Goal: Contribute content

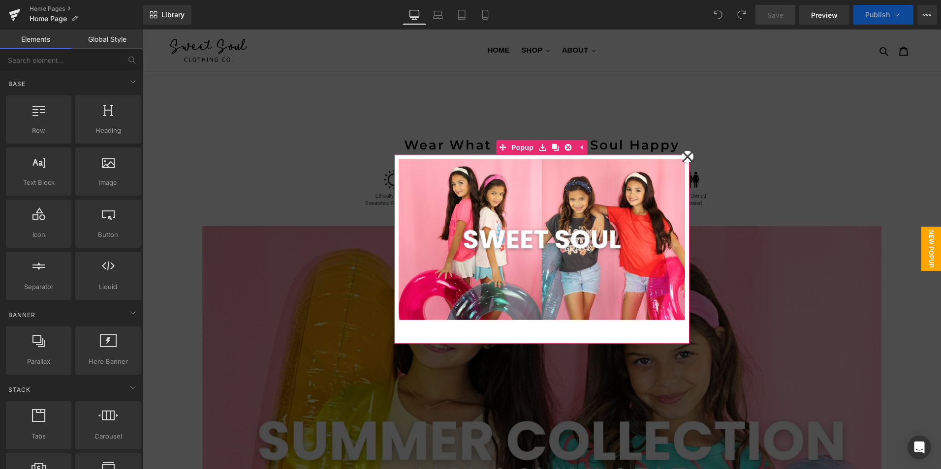
click at [683, 157] on icon at bounding box center [686, 157] width 11 height 11
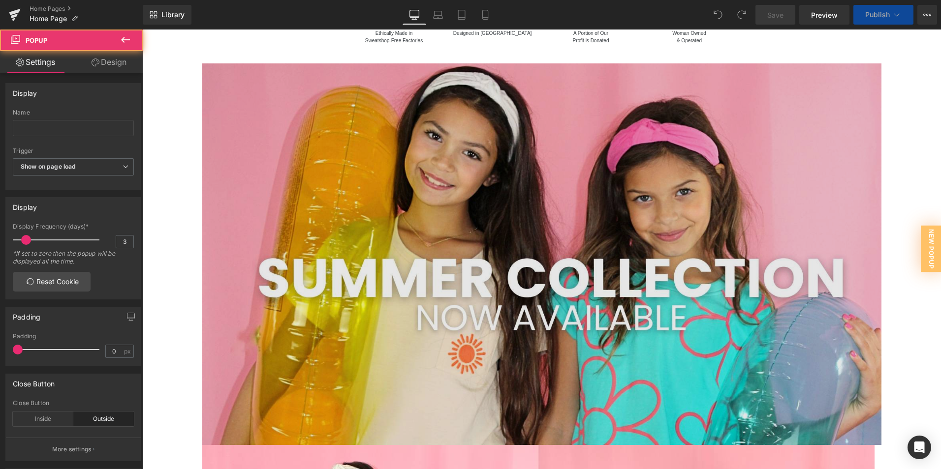
scroll to position [197, 0]
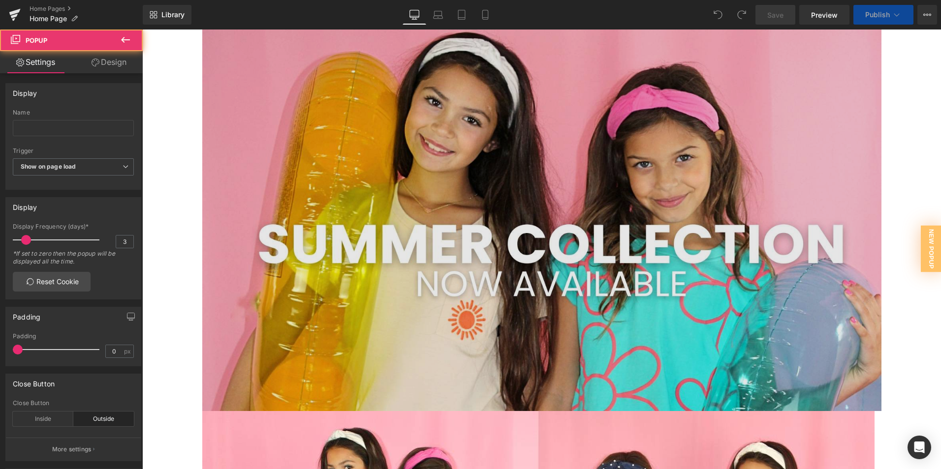
click at [569, 195] on img at bounding box center [541, 221] width 679 height 382
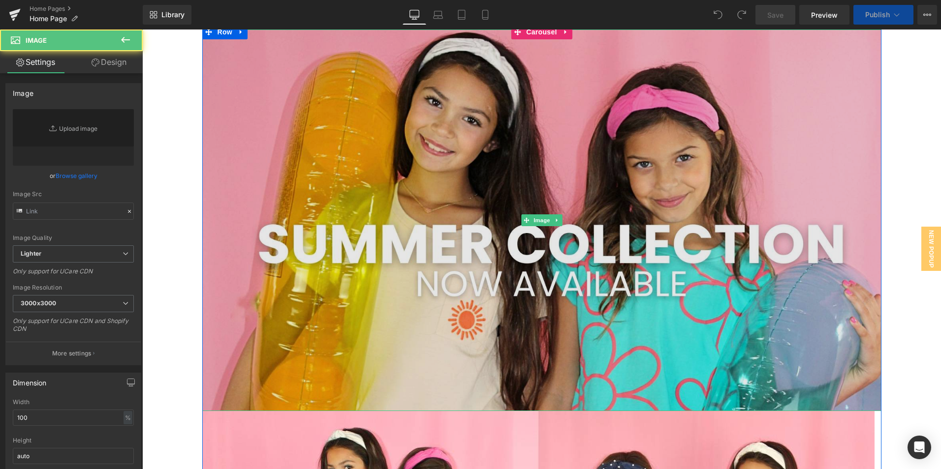
type input "https://ucarecdn.com/3ce7f83b-81d3-4d1f-a265-bae0056a04a3/-/format/auto/-/previ…"
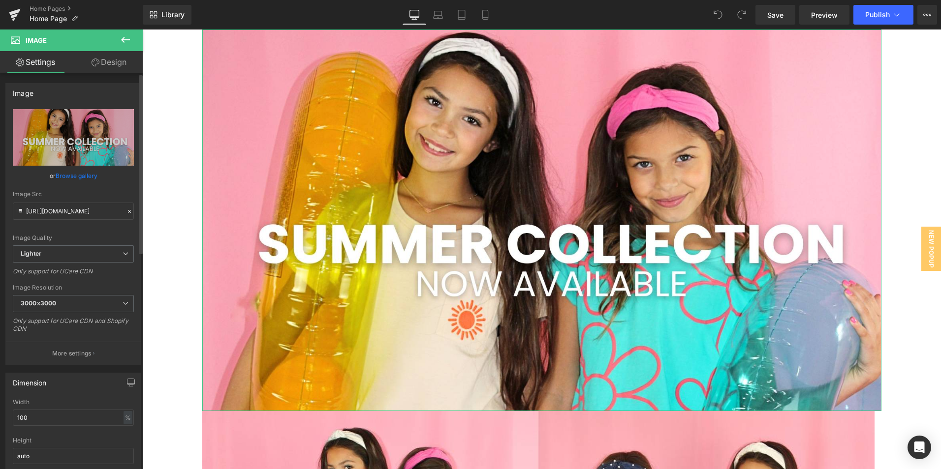
click at [87, 177] on link "Browse gallery" at bounding box center [77, 175] width 42 height 17
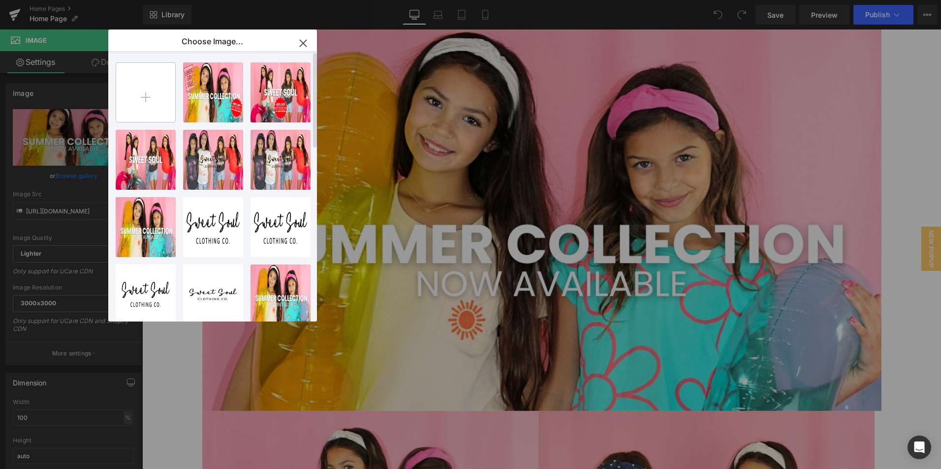
click at [154, 100] on input "file" at bounding box center [145, 92] width 59 height 59
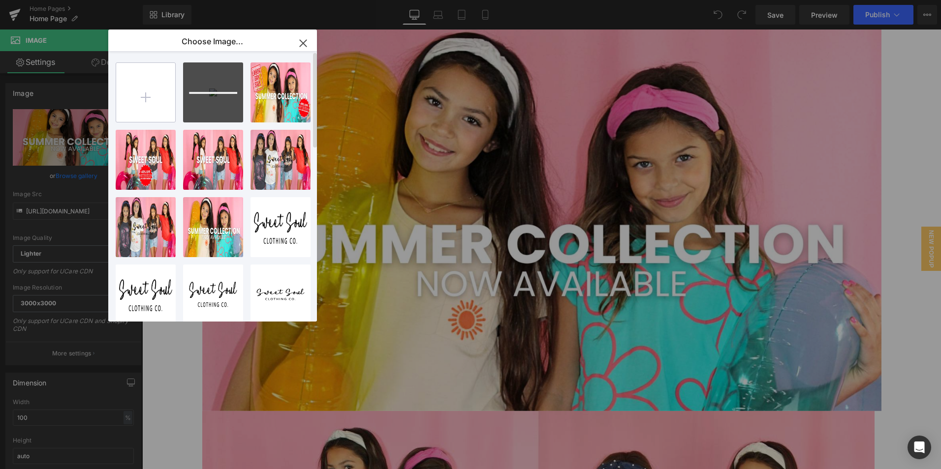
click at [159, 111] on input "file" at bounding box center [145, 92] width 59 height 59
type input "C:\fakepath\11.jpg"
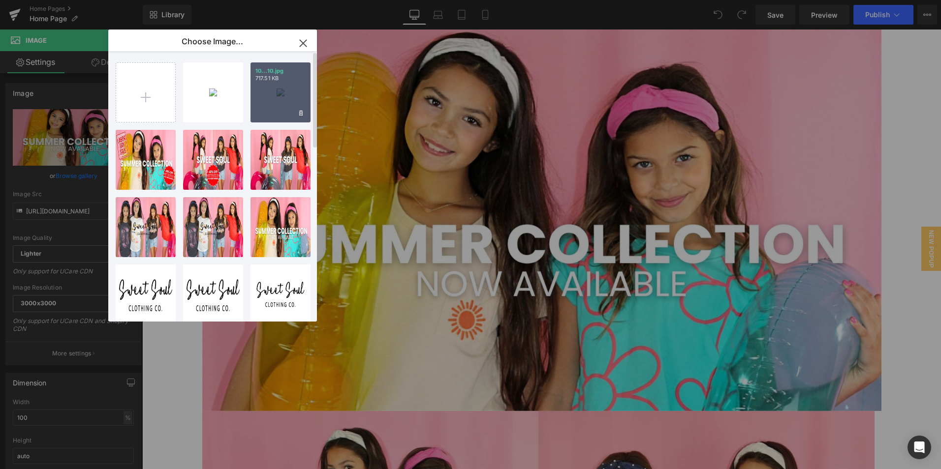
click at [275, 109] on div "10...10.jpg 717.51 KB" at bounding box center [280, 92] width 60 height 60
type input "[URL][DOMAIN_NAME]"
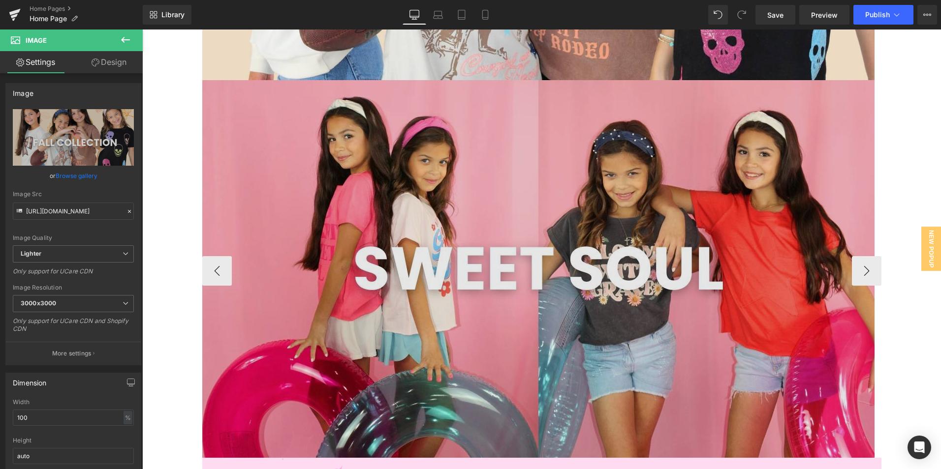
scroll to position [541, 0]
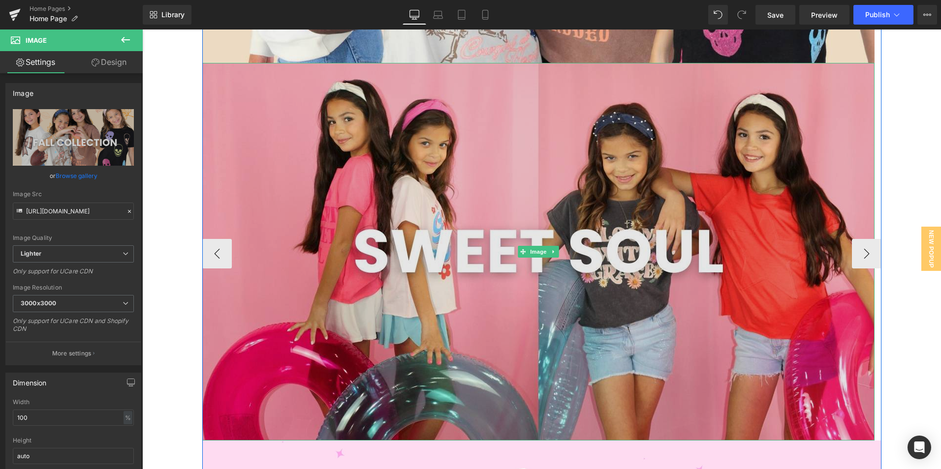
click at [471, 165] on img at bounding box center [538, 252] width 672 height 378
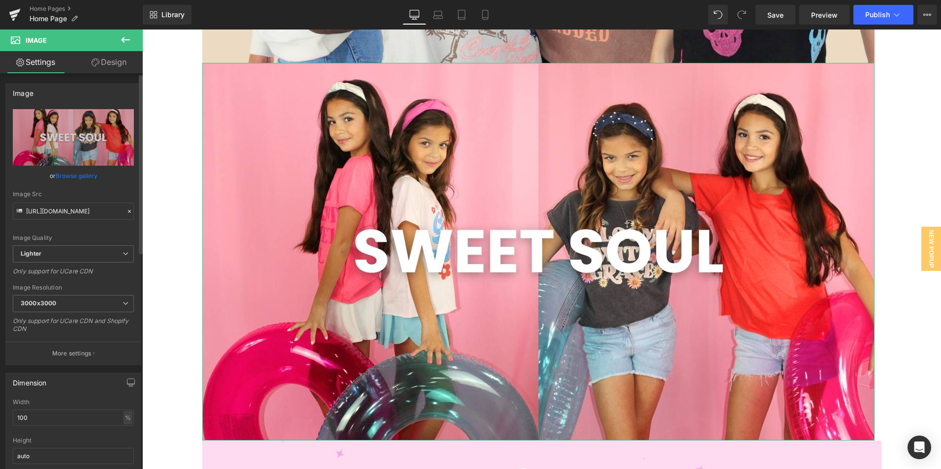
click at [87, 174] on link "Browse gallery" at bounding box center [77, 175] width 42 height 17
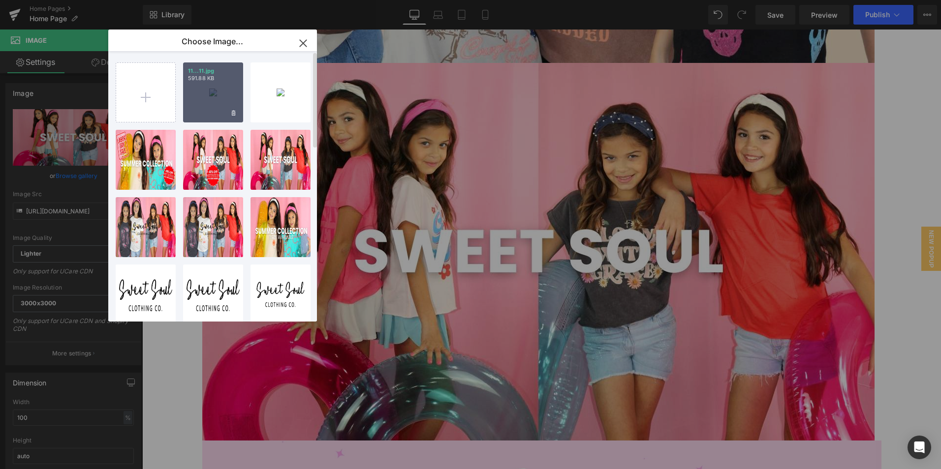
click at [221, 115] on div "11...11.jpg 591.88 KB" at bounding box center [213, 92] width 60 height 60
type input "[URL][DOMAIN_NAME]"
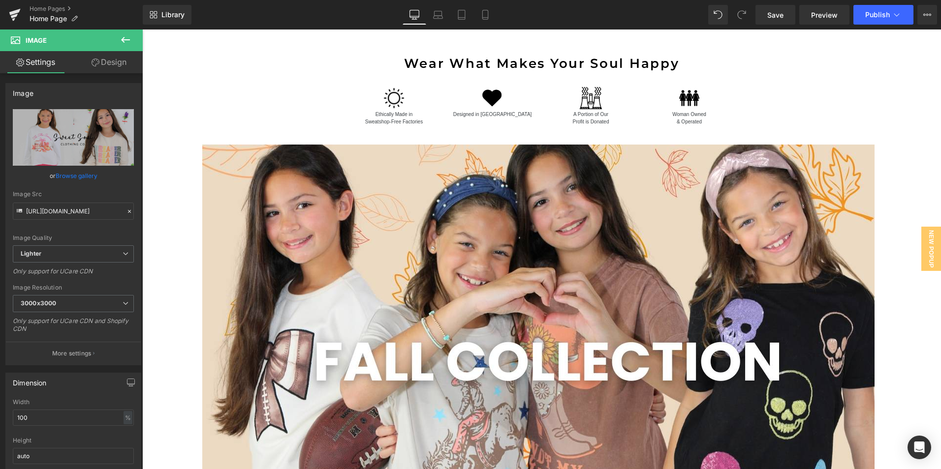
scroll to position [0, 0]
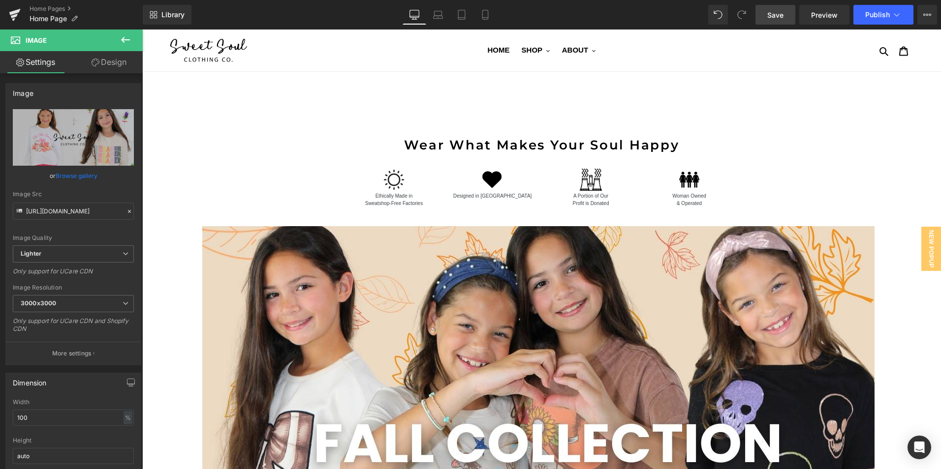
click at [786, 15] on link "Save" at bounding box center [775, 15] width 40 height 20
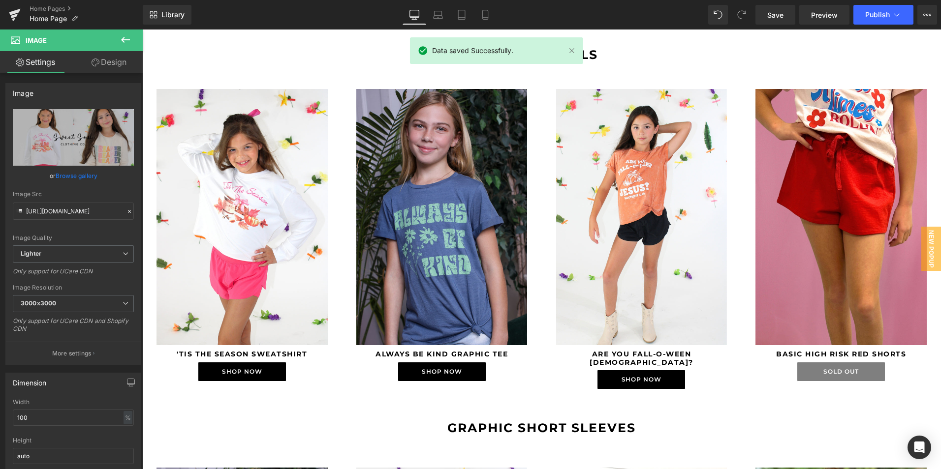
scroll to position [1427, 0]
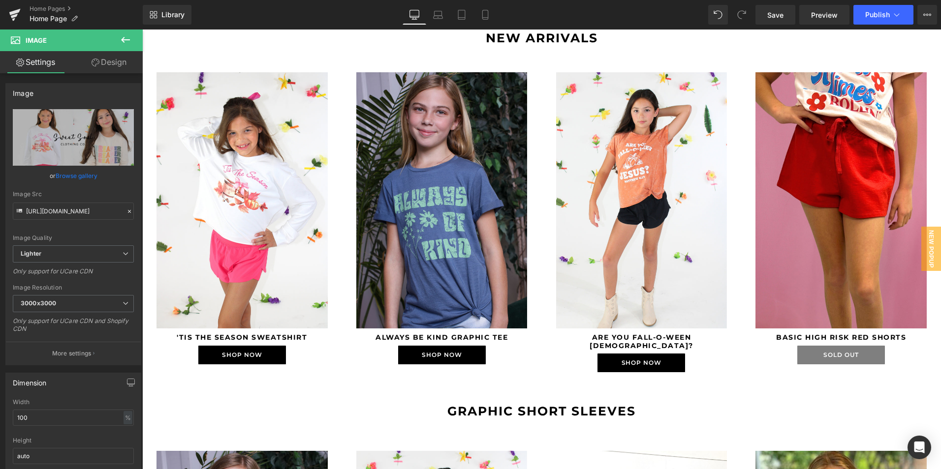
click at [129, 44] on icon at bounding box center [126, 40] width 12 height 12
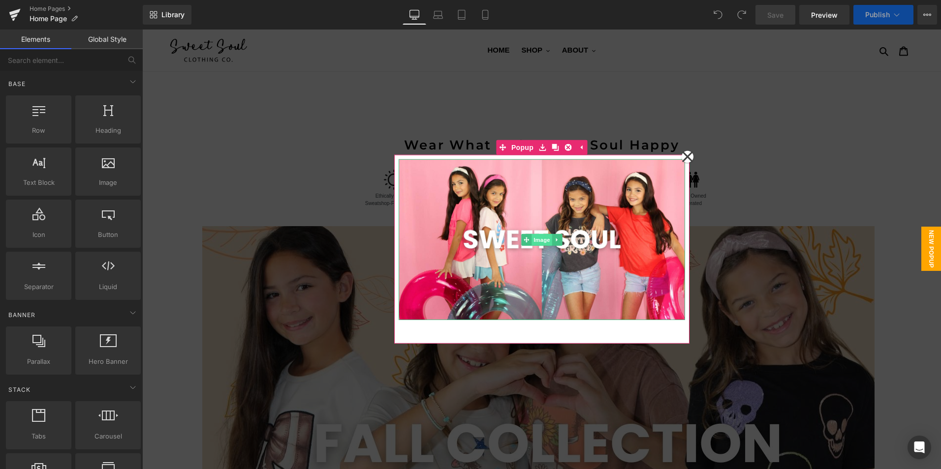
click at [535, 242] on span "Image" at bounding box center [541, 240] width 21 height 12
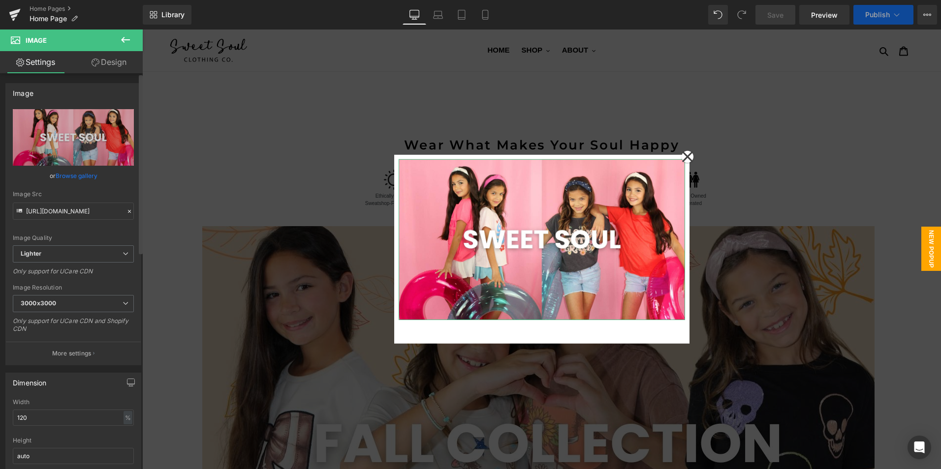
click at [69, 175] on link "Browse gallery" at bounding box center [77, 175] width 42 height 17
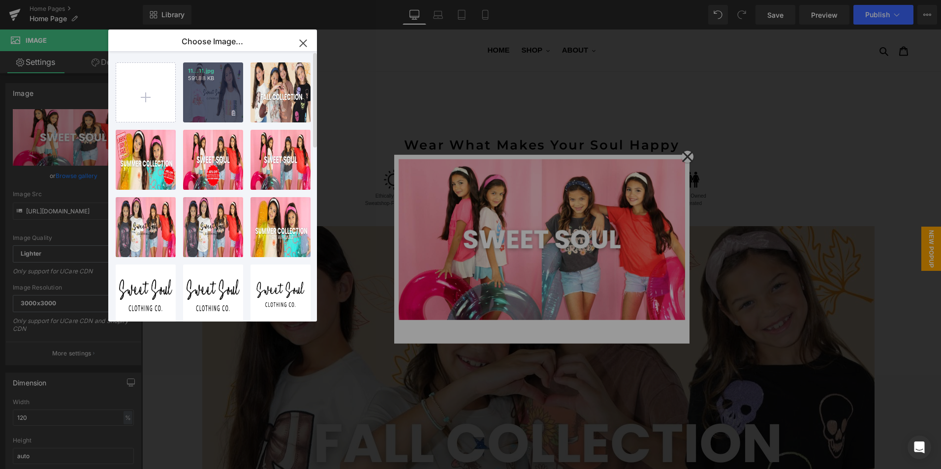
click at [190, 111] on div "11...11.jpg 591.88 KB" at bounding box center [213, 92] width 60 height 60
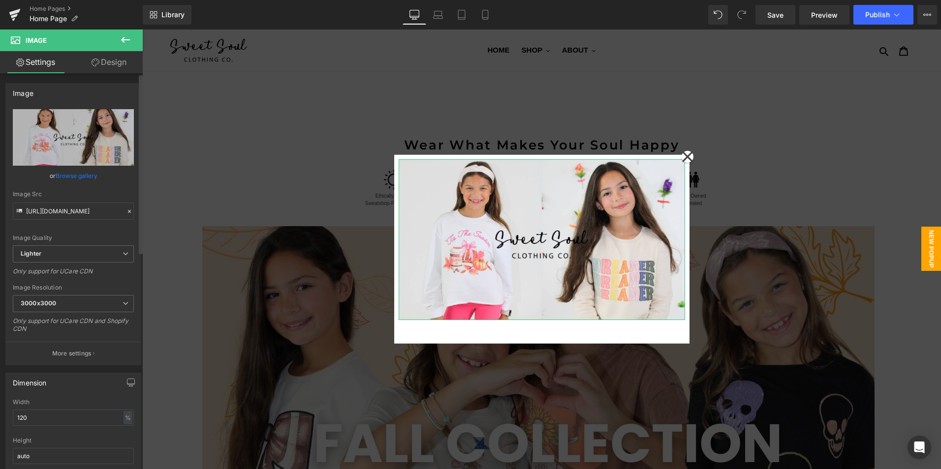
click at [83, 178] on link "Browse gallery" at bounding box center [77, 175] width 42 height 17
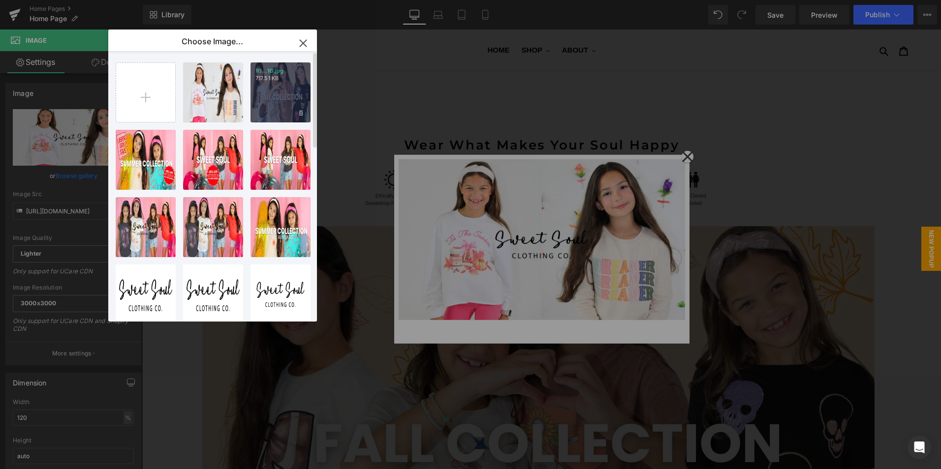
click at [267, 108] on div "10...10.jpg 717.51 KB" at bounding box center [280, 92] width 60 height 60
type input "[URL][DOMAIN_NAME]"
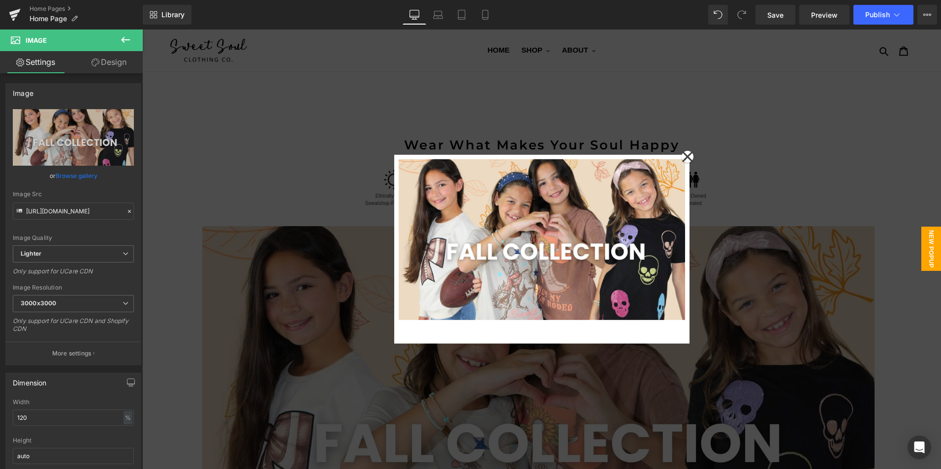
drag, startPoint x: 284, startPoint y: 83, endPoint x: 249, endPoint y: 140, distance: 66.7
click at [249, 140] on div at bounding box center [541, 250] width 798 height 440
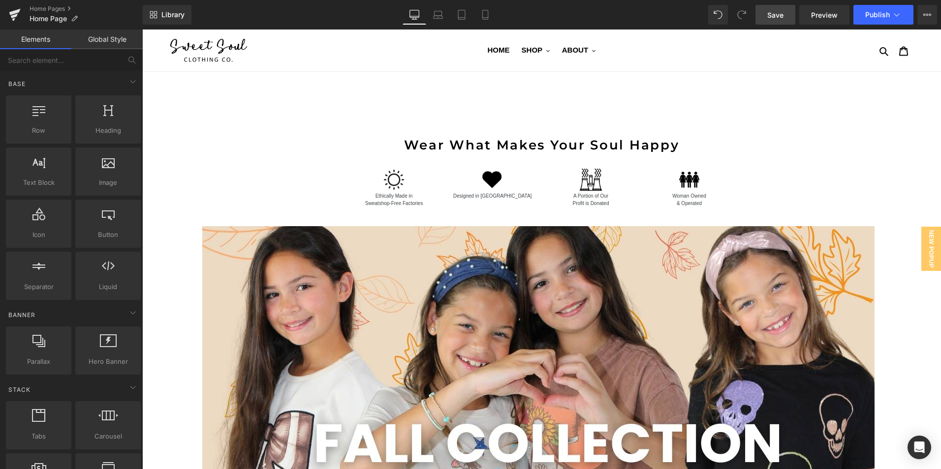
click at [780, 21] on link "Save" at bounding box center [775, 15] width 40 height 20
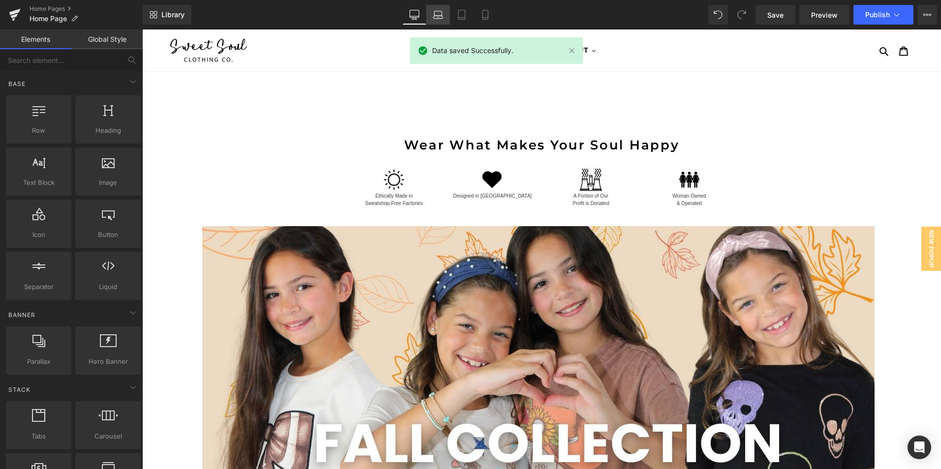
click at [432, 13] on link "Laptop" at bounding box center [438, 15] width 24 height 20
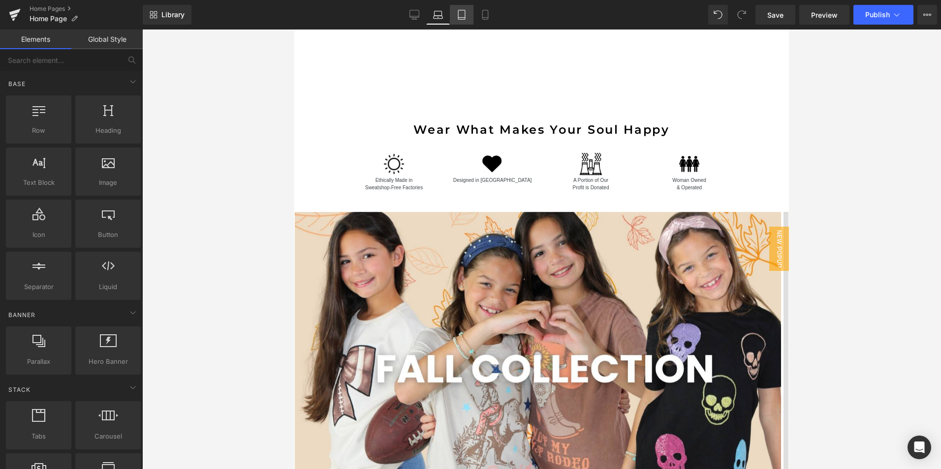
click at [465, 18] on icon at bounding box center [461, 14] width 7 height 9
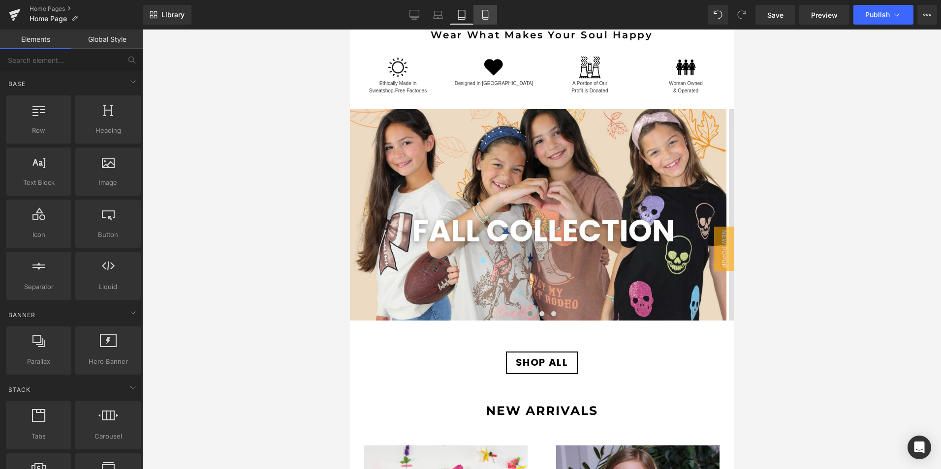
click at [484, 14] on icon at bounding box center [485, 15] width 10 height 10
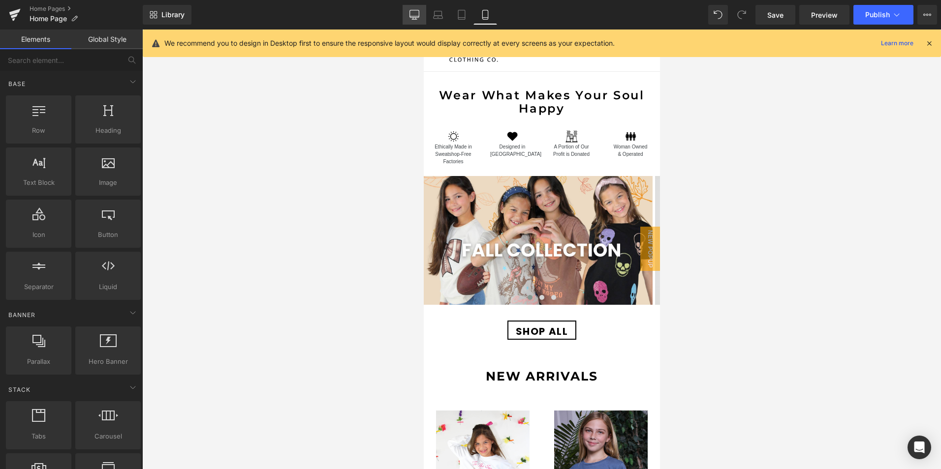
click at [422, 20] on link "Desktop" at bounding box center [414, 15] width 24 height 20
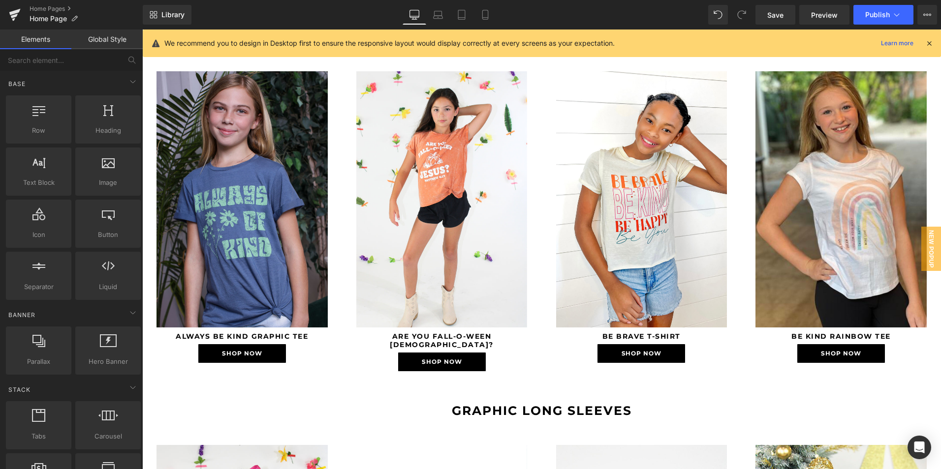
scroll to position [807, 0]
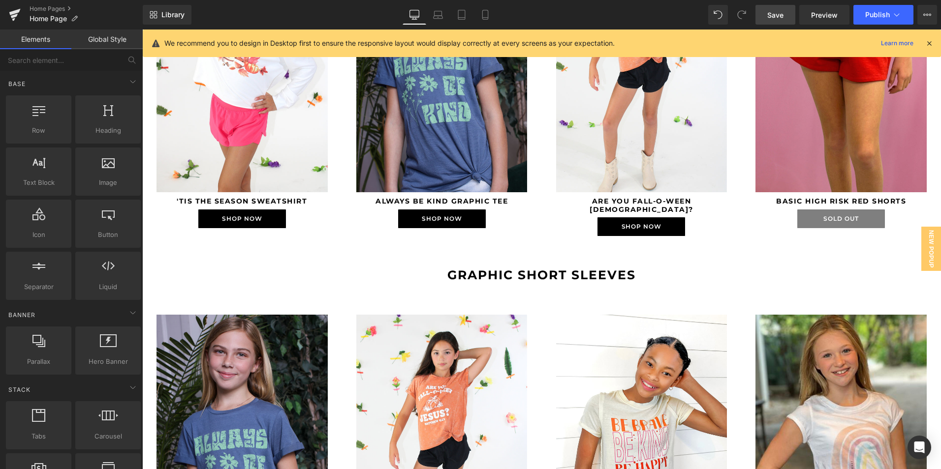
click at [776, 12] on span "Save" at bounding box center [775, 15] width 16 height 10
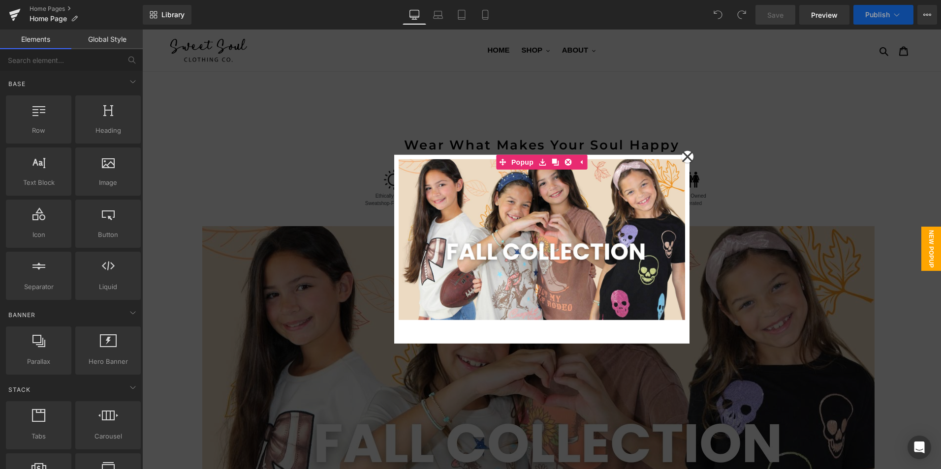
click at [48, 3] on div "Home Pages Home Page" at bounding box center [71, 15] width 143 height 30
click at [49, 6] on link "Home Pages" at bounding box center [86, 9] width 113 height 8
click at [875, 14] on span "Publish" at bounding box center [877, 15] width 25 height 8
click at [870, 14] on span "Publish" at bounding box center [877, 15] width 25 height 8
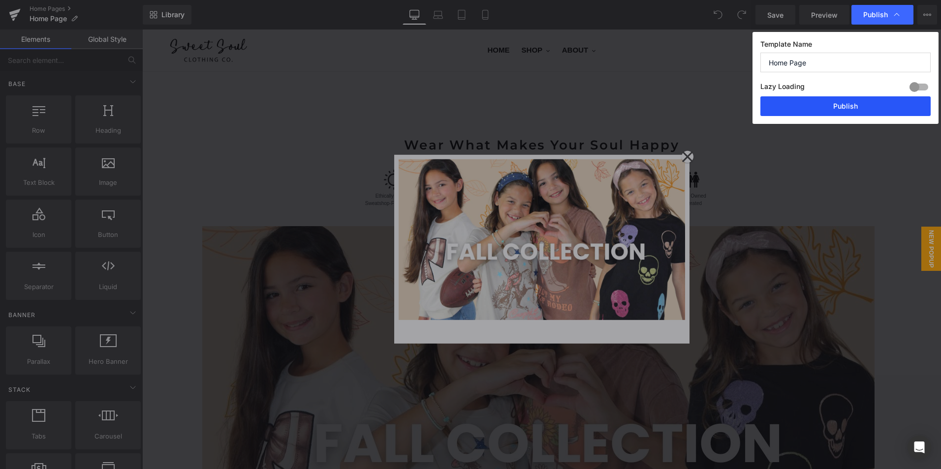
click at [833, 104] on button "Publish" at bounding box center [845, 106] width 170 height 20
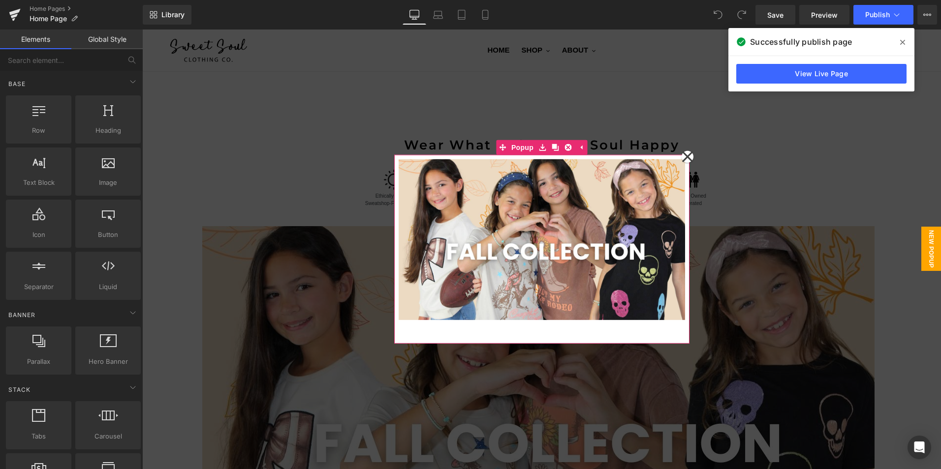
click at [684, 152] on icon at bounding box center [687, 156] width 12 height 49
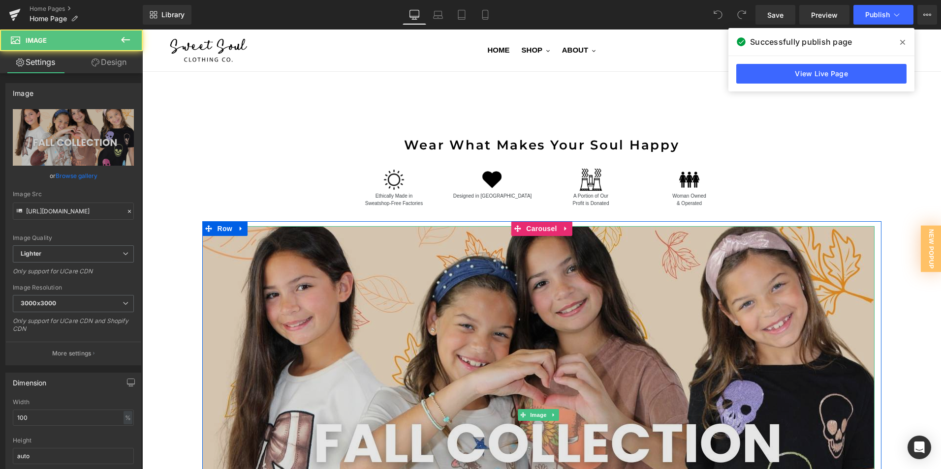
click at [527, 309] on img at bounding box center [538, 415] width 672 height 378
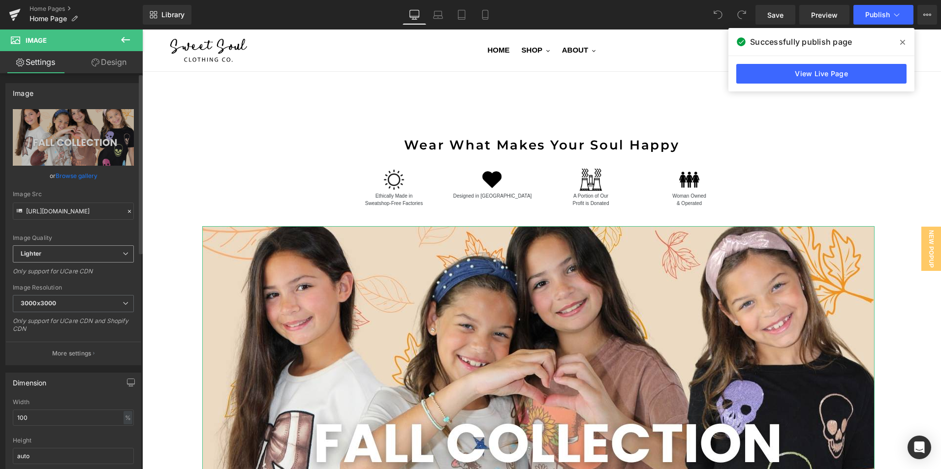
click at [126, 255] on span "Lighter" at bounding box center [73, 253] width 121 height 17
click at [126, 255] on span "Lighter" at bounding box center [71, 253] width 117 height 17
click at [91, 301] on span "3000x3000" at bounding box center [73, 303] width 121 height 17
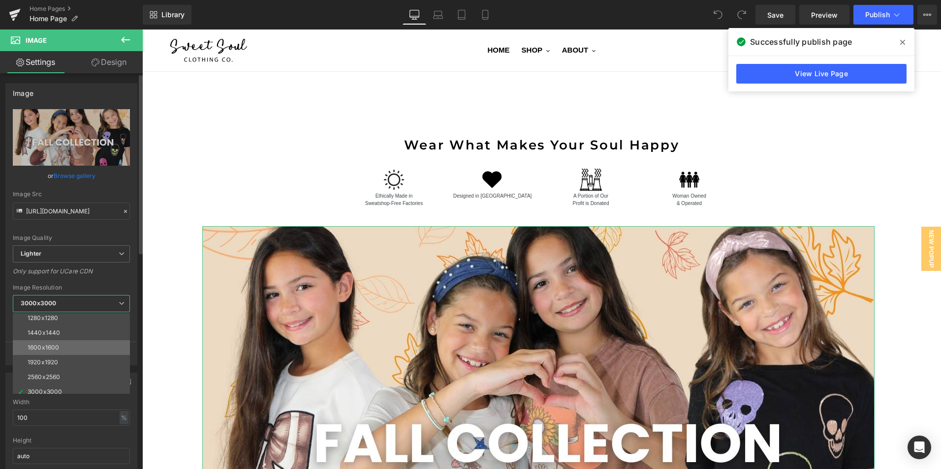
scroll to position [141, 0]
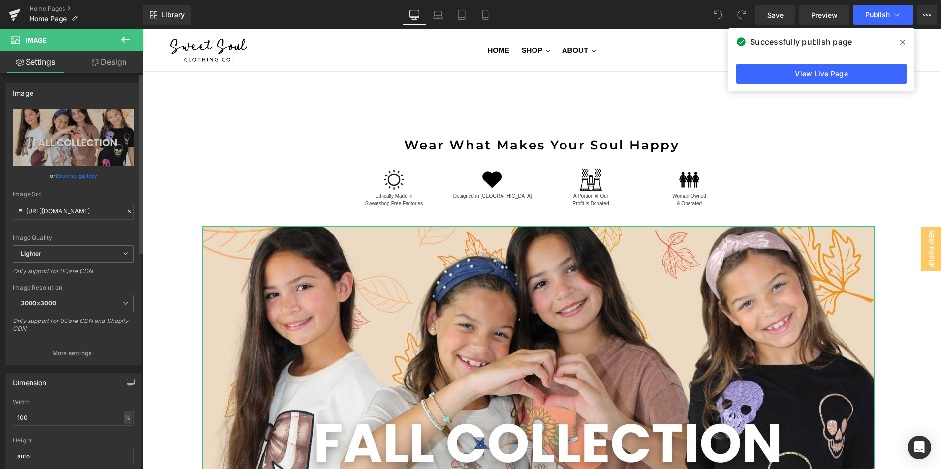
click at [92, 285] on div "Image Resolution" at bounding box center [73, 287] width 121 height 7
click at [77, 174] on link "Browse gallery" at bounding box center [77, 175] width 42 height 17
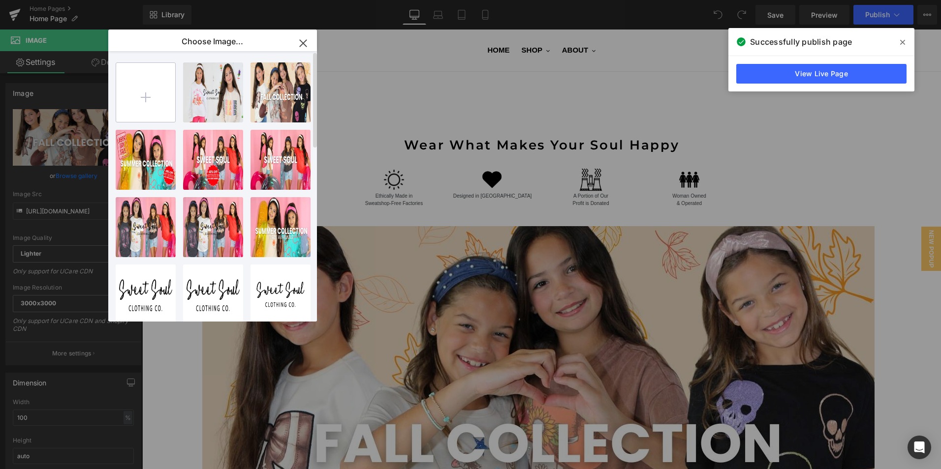
click at [150, 106] on input "file" at bounding box center [145, 92] width 59 height 59
type input "C:\fakepath\WEBSITE COVER SIZE.jpg"
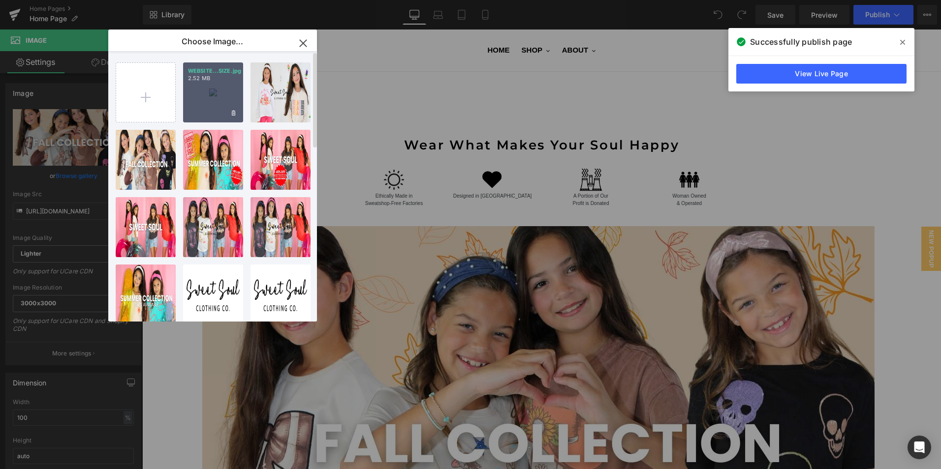
click at [215, 96] on div "WEBSITE...SIZE.jpg 2.52 MB" at bounding box center [213, 92] width 60 height 60
type input "[URL][DOMAIN_NAME]"
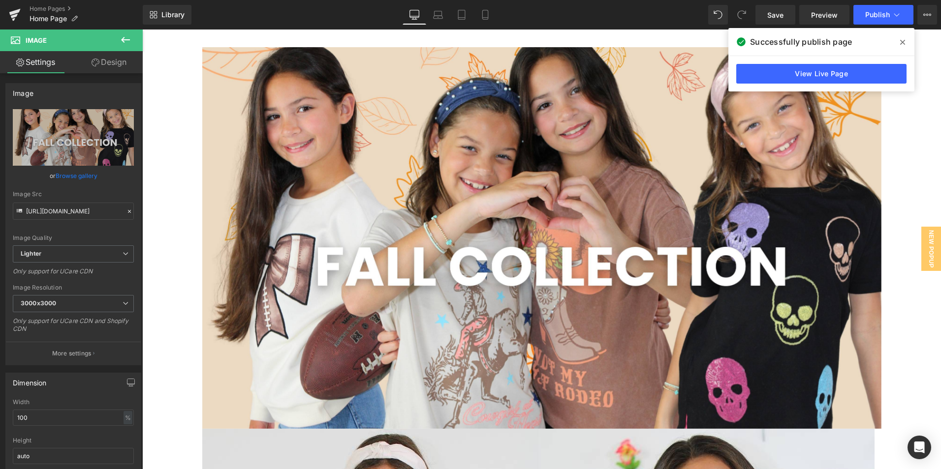
scroll to position [197, 0]
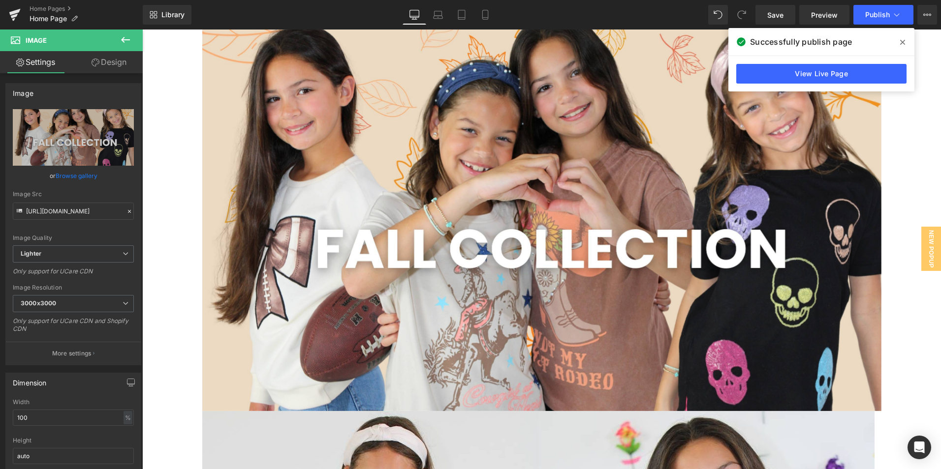
click at [775, 4] on div "Library Desktop Desktop Laptop Tablet Mobile Save Preview Publish Scheduled Vie…" at bounding box center [542, 15] width 798 height 30
click at [775, 15] on span "Save" at bounding box center [775, 15] width 16 height 10
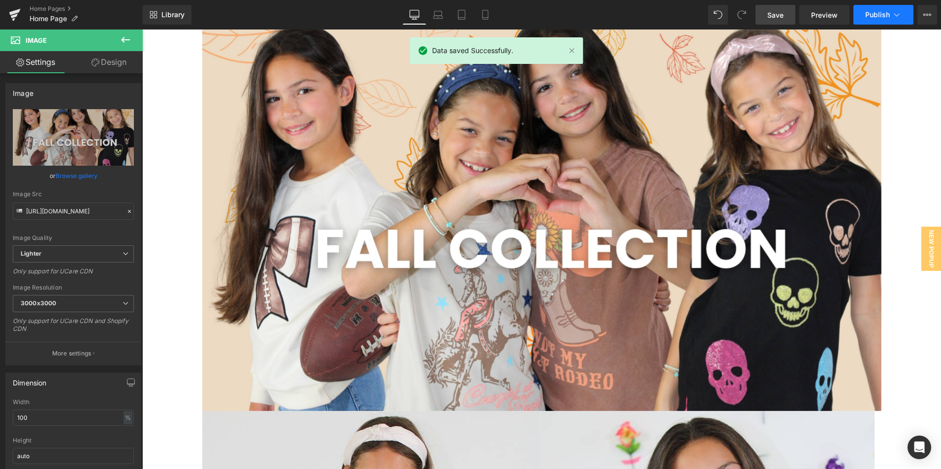
click at [887, 11] on span "Publish" at bounding box center [877, 15] width 25 height 8
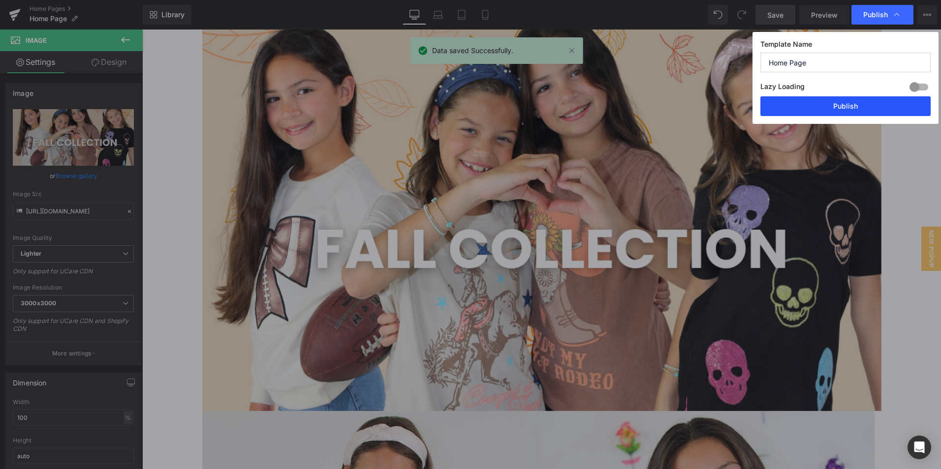
click at [834, 102] on button "Publish" at bounding box center [845, 106] width 170 height 20
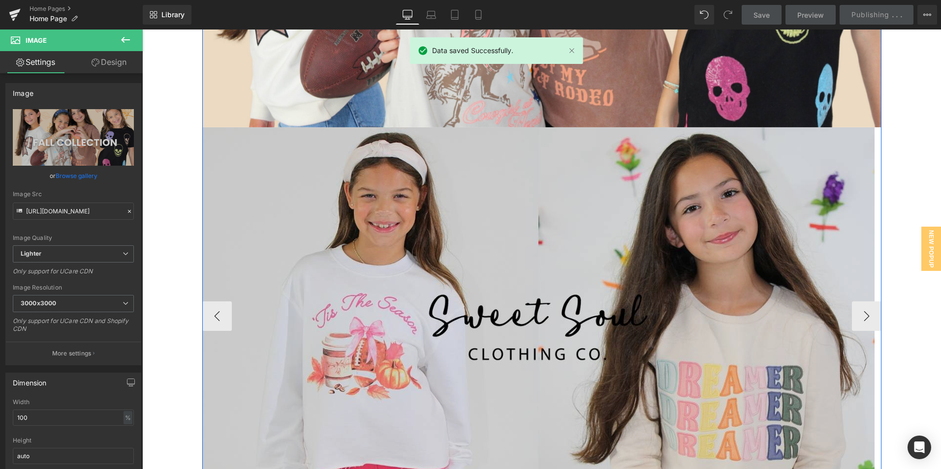
scroll to position [492, 0]
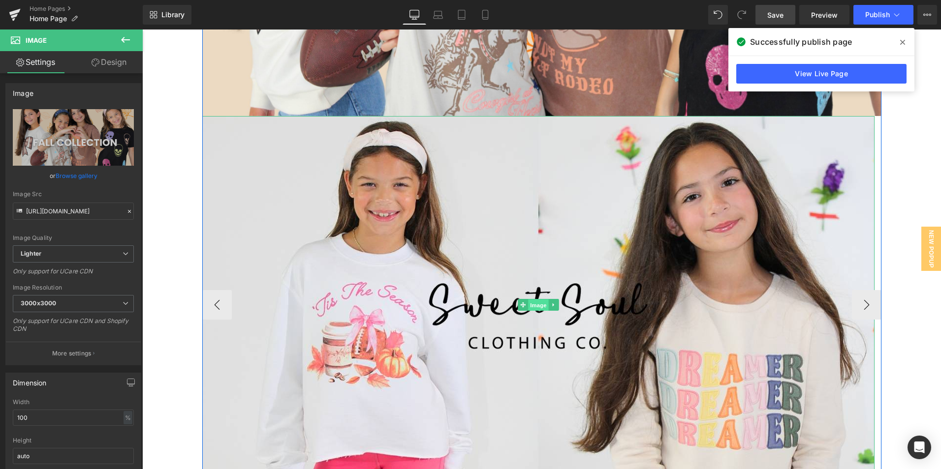
click at [531, 305] on span "Image" at bounding box center [538, 306] width 21 height 12
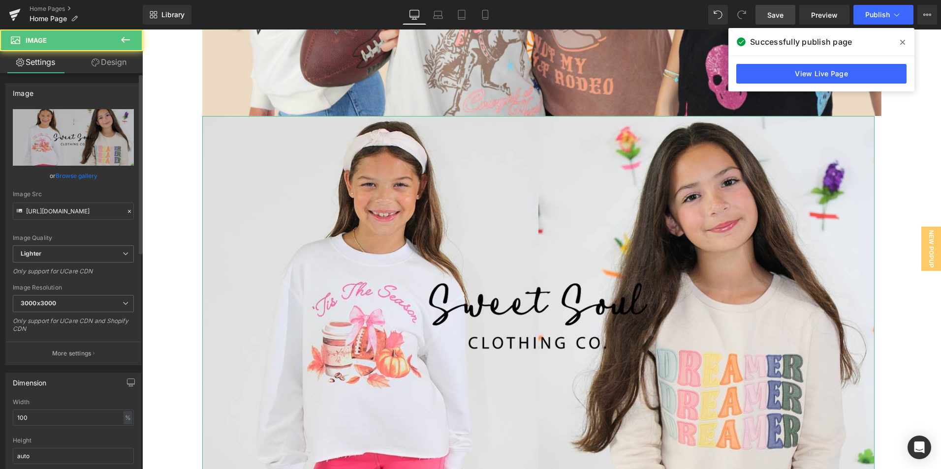
click at [72, 176] on link "Browse gallery" at bounding box center [77, 175] width 42 height 17
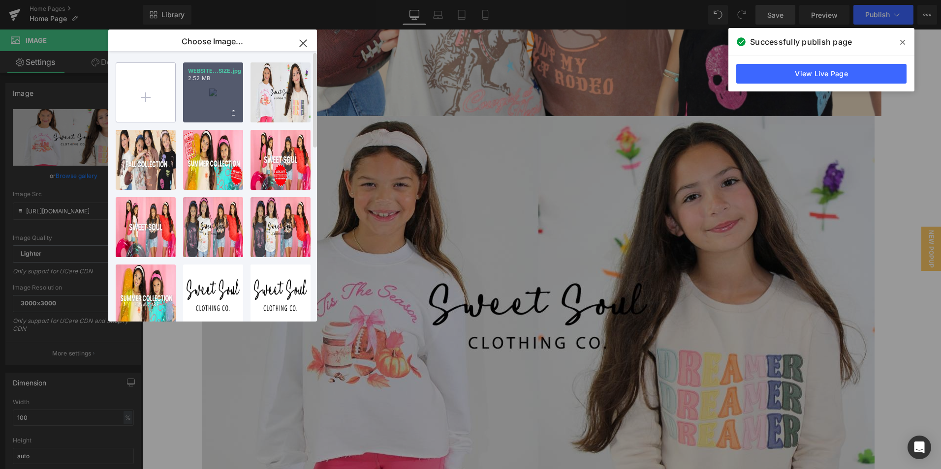
click at [162, 81] on input "file" at bounding box center [145, 92] width 59 height 59
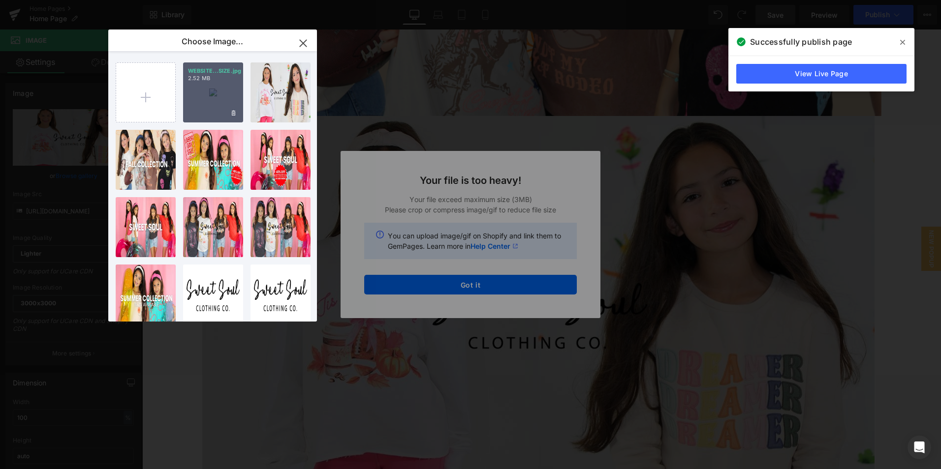
click at [307, 44] on icon "button" at bounding box center [303, 43] width 16 height 16
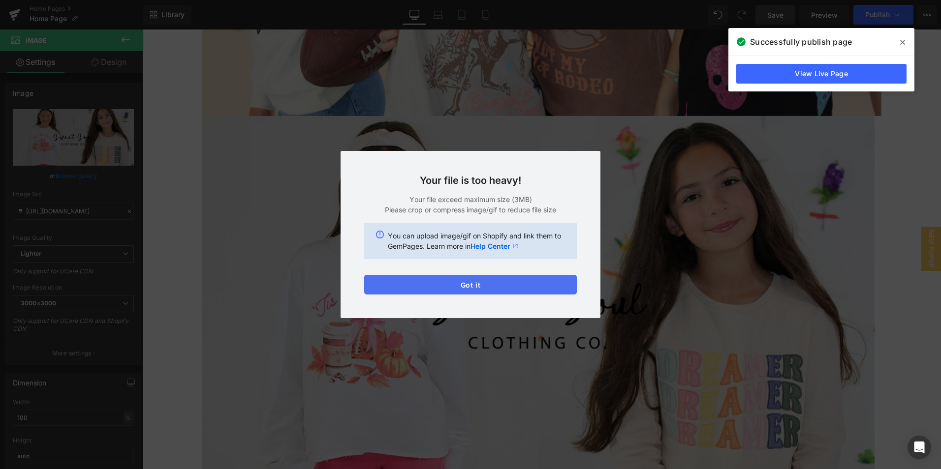
click at [460, 287] on button "Got it" at bounding box center [470, 285] width 213 height 20
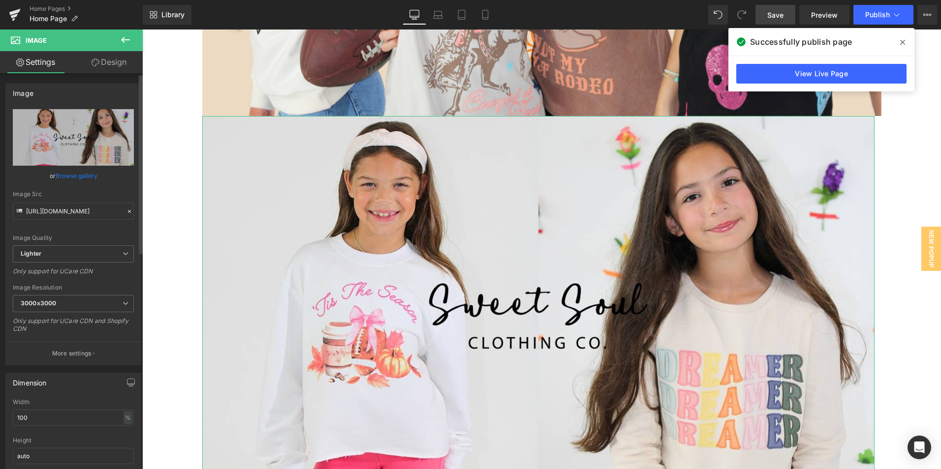
click at [83, 178] on link "Browse gallery" at bounding box center [77, 175] width 42 height 17
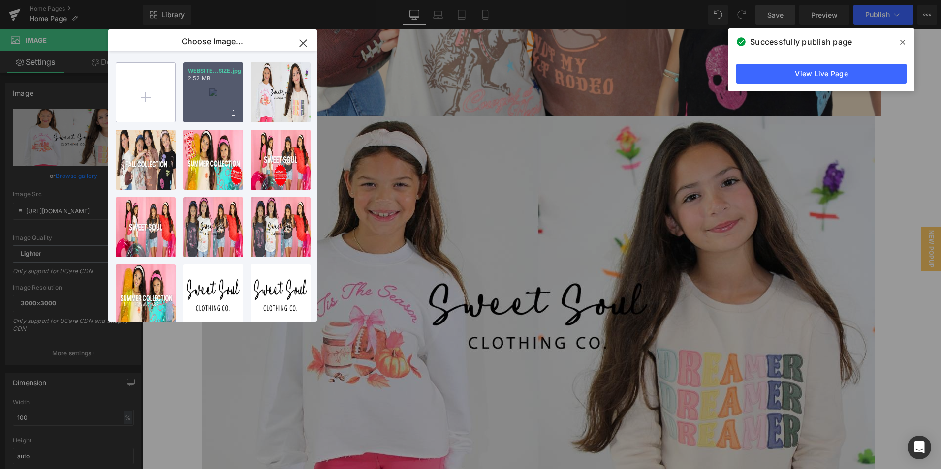
click at [158, 90] on input "file" at bounding box center [145, 92] width 59 height 59
click at [154, 111] on input "file" at bounding box center [145, 92] width 59 height 59
click at [164, 83] on input "file" at bounding box center [145, 92] width 59 height 59
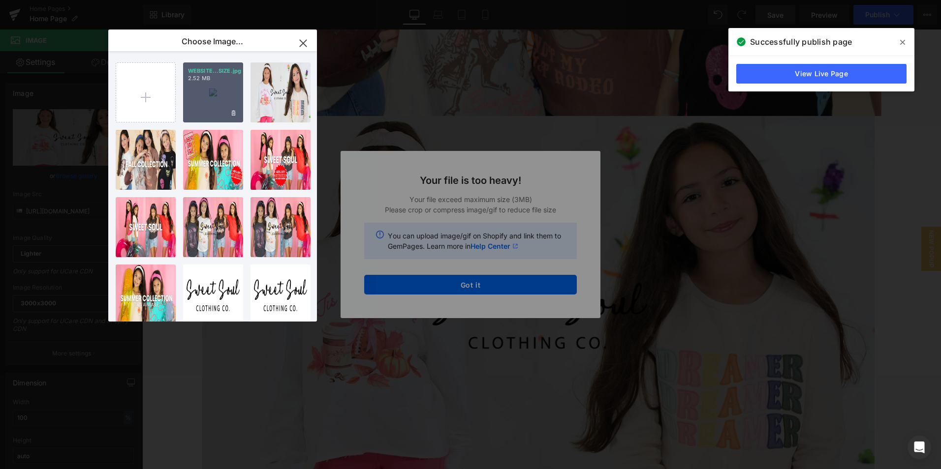
click at [450, 0] on div "Text Color Highlight Color #333333 Choose Image... Back to Library Insert WEBSI…" at bounding box center [470, 0] width 941 height 0
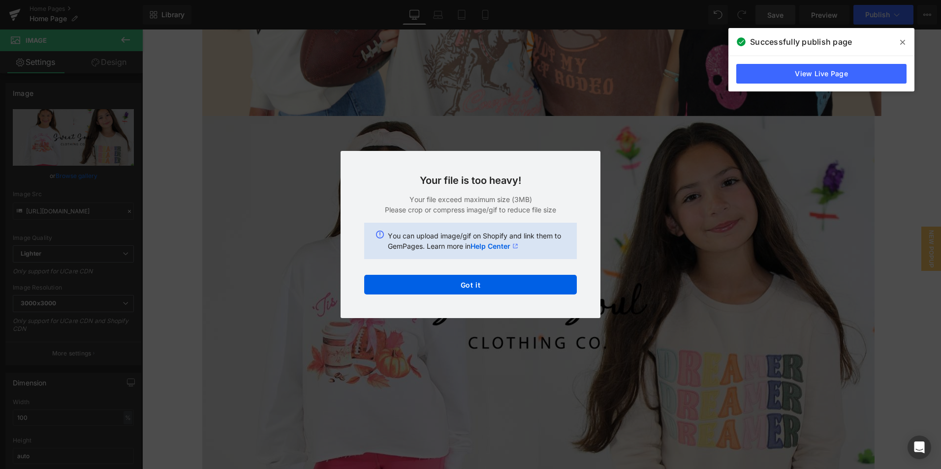
click at [450, 280] on button "Got it" at bounding box center [470, 285] width 213 height 20
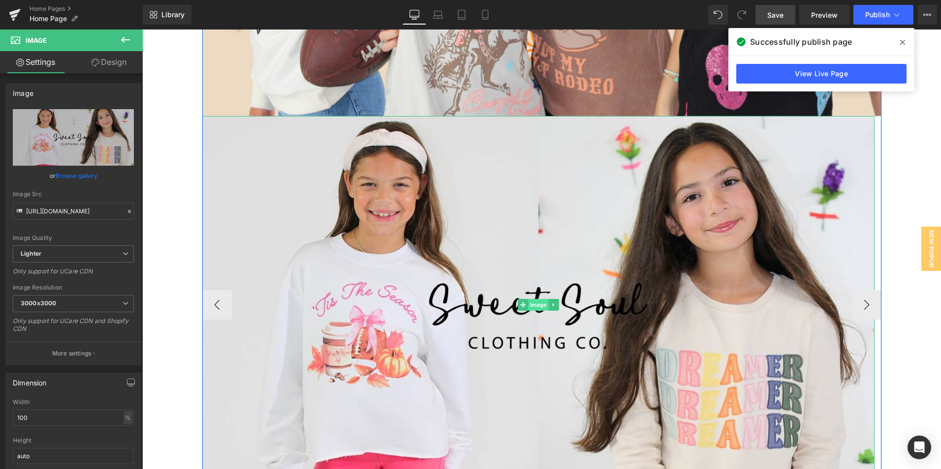
click at [532, 307] on span "Image" at bounding box center [538, 305] width 21 height 12
click at [81, 173] on link "Browse gallery" at bounding box center [77, 175] width 42 height 17
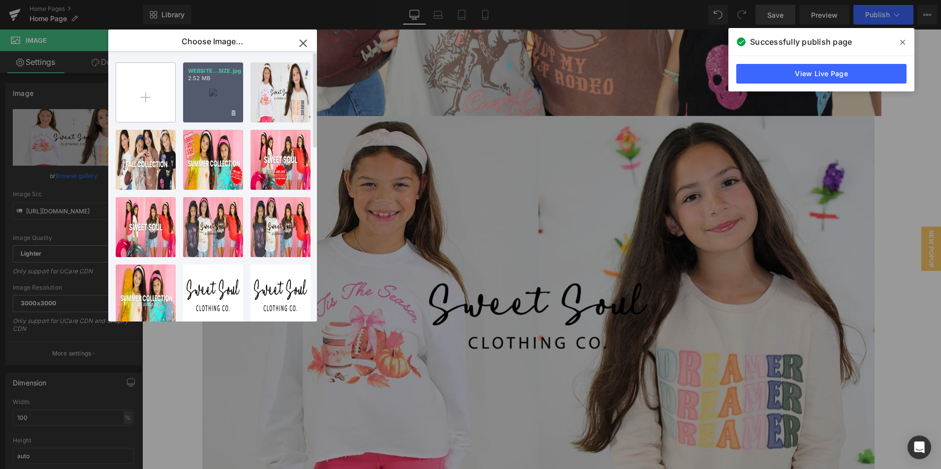
click at [151, 95] on input "file" at bounding box center [145, 92] width 59 height 59
type input "C:\fakepath\WEBSITE COVER SIZE (1).jpg"
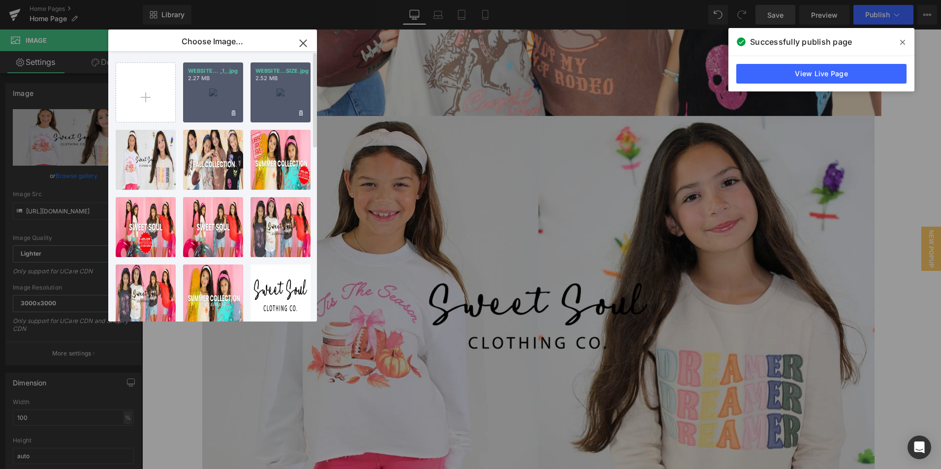
click at [209, 102] on div "WEBSITE... _1_.jpg 2.27 MB" at bounding box center [213, 92] width 60 height 60
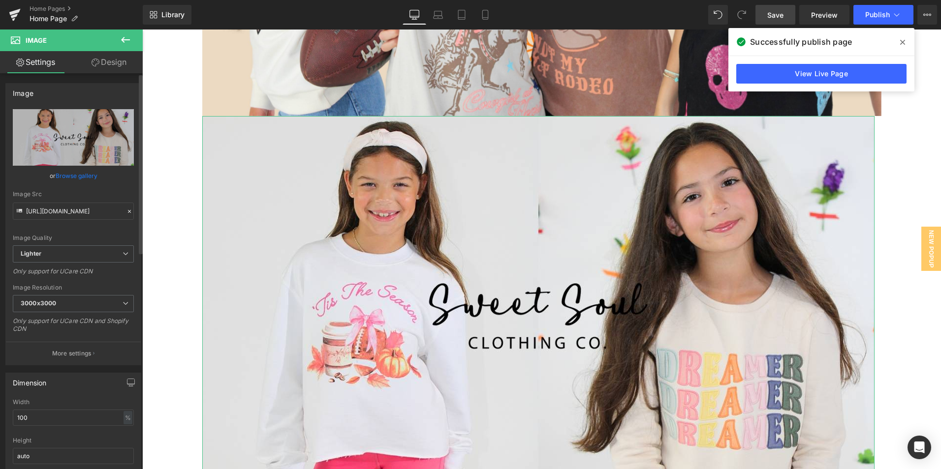
click at [73, 177] on link "Browse gallery" at bounding box center [77, 175] width 42 height 17
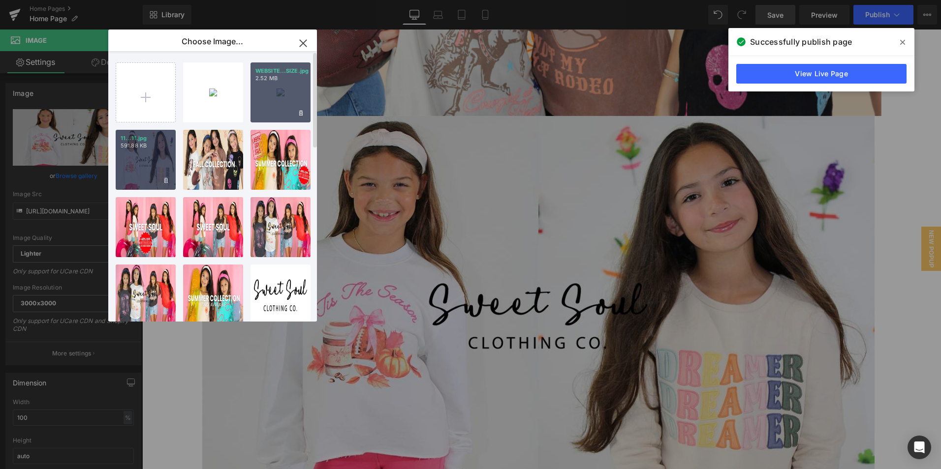
click at [138, 169] on div "11...11.jpg 591.88 KB" at bounding box center [146, 160] width 60 height 60
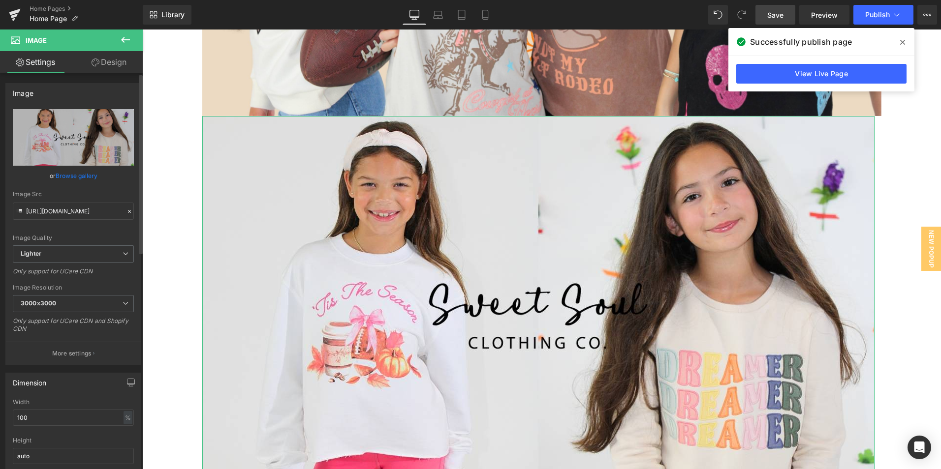
click at [80, 177] on link "Browse gallery" at bounding box center [77, 175] width 42 height 17
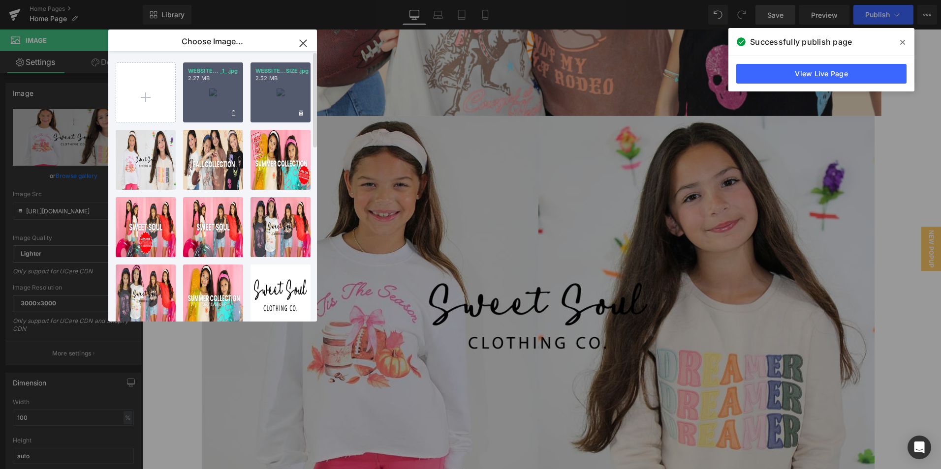
click at [204, 98] on div "WEBSITE... _1_.jpg 2.27 MB" at bounding box center [213, 92] width 60 height 60
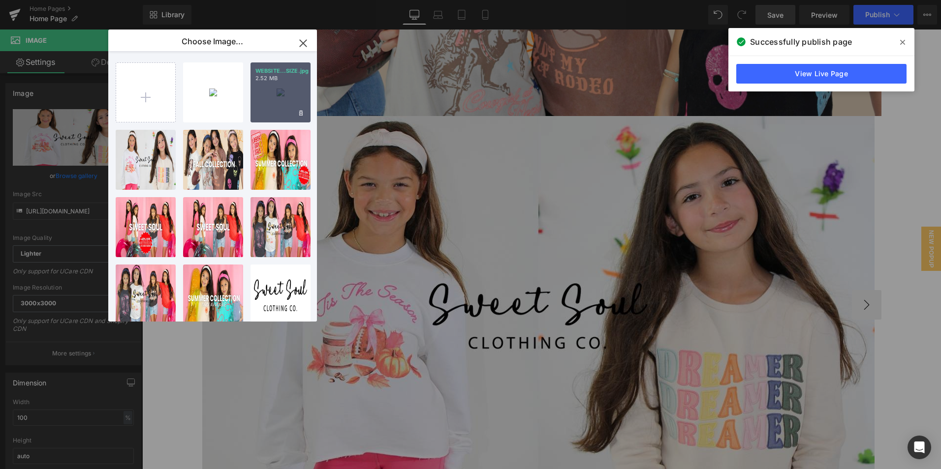
type input "[URL][DOMAIN_NAME]"
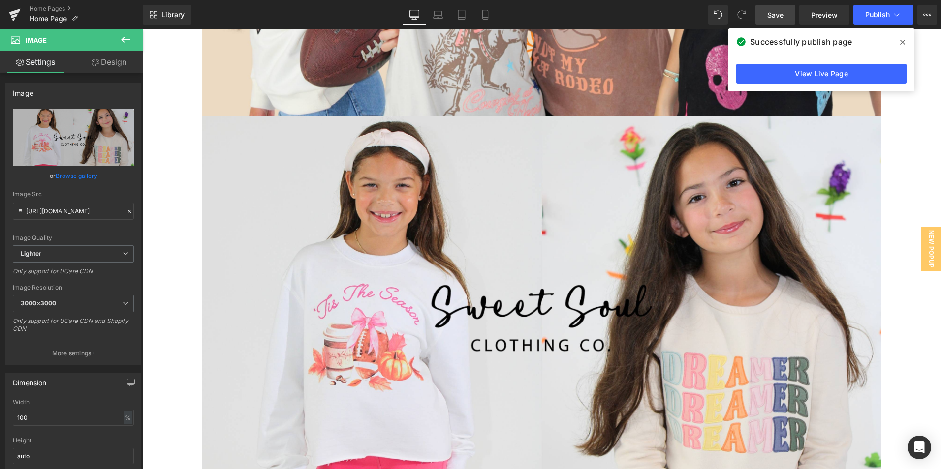
click at [772, 15] on span "Save" at bounding box center [775, 15] width 16 height 10
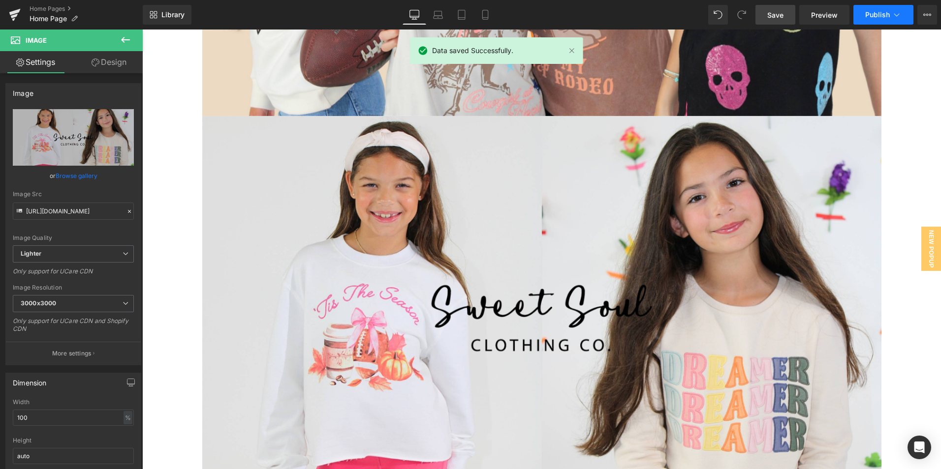
click at [873, 7] on button "Publish" at bounding box center [883, 15] width 60 height 20
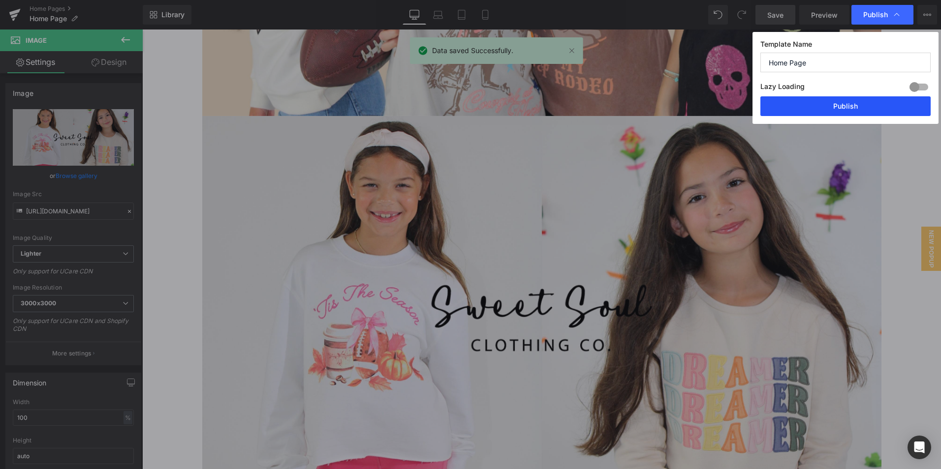
drag, startPoint x: 831, startPoint y: 100, endPoint x: 690, endPoint y: 70, distance: 144.7
click at [831, 100] on button "Publish" at bounding box center [845, 106] width 170 height 20
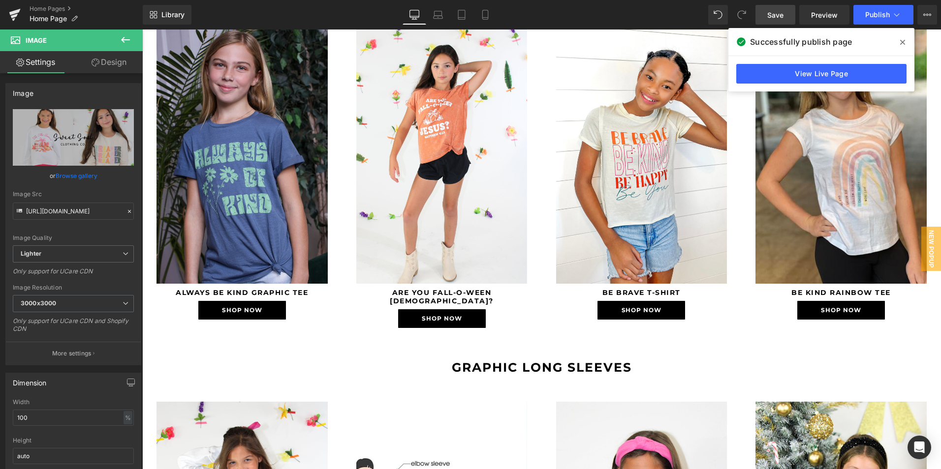
scroll to position [1870, 0]
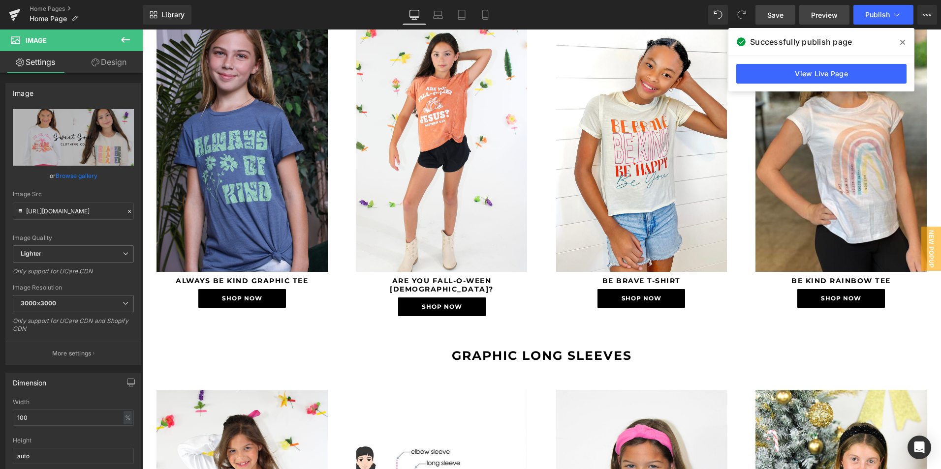
click at [821, 10] on span "Preview" at bounding box center [824, 15] width 27 height 10
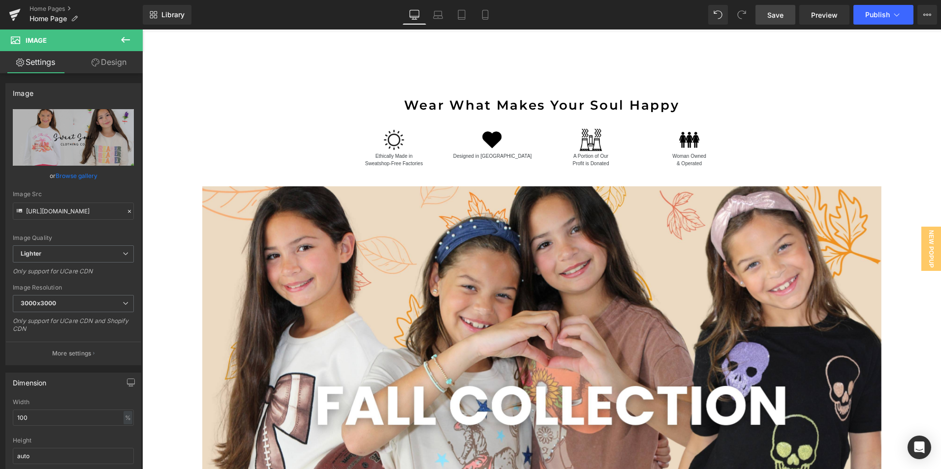
scroll to position [0, 0]
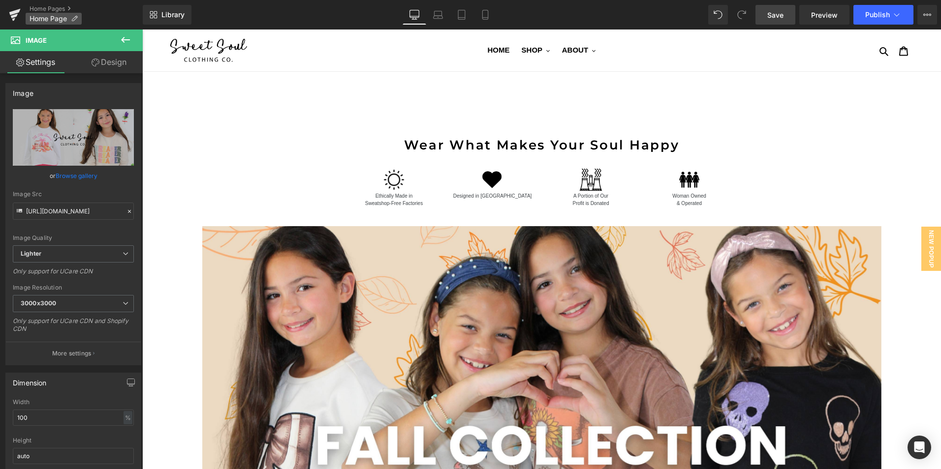
click at [39, 20] on span "Home Page" at bounding box center [48, 19] width 37 height 8
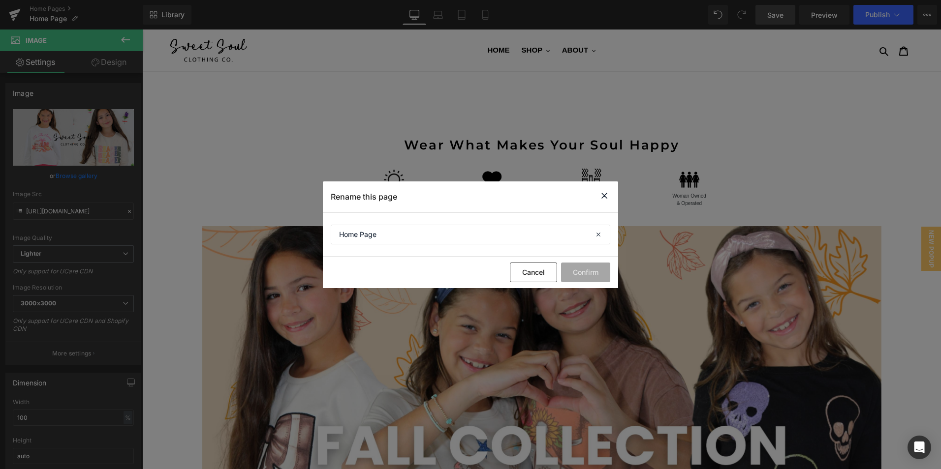
click at [604, 204] on div "Rename this page" at bounding box center [470, 197] width 295 height 31
click at [604, 197] on icon at bounding box center [604, 196] width 12 height 12
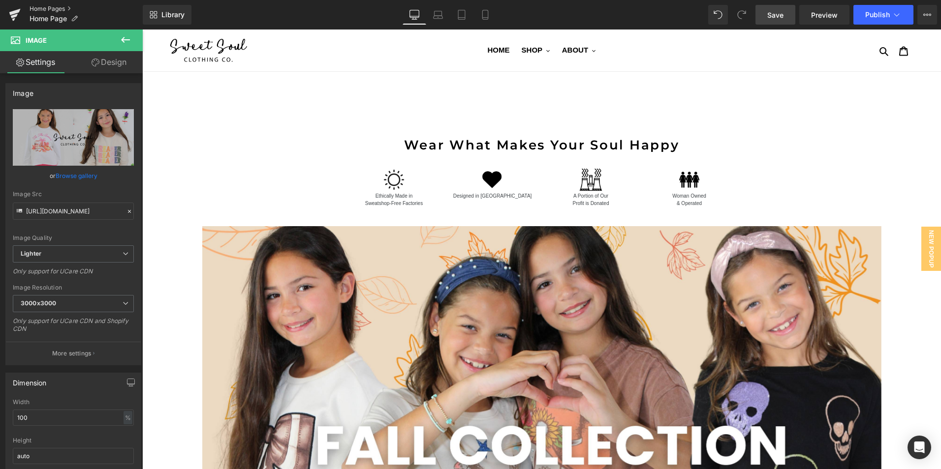
click at [53, 10] on link "Home Pages" at bounding box center [86, 9] width 113 height 8
